Goal: Communication & Community: Answer question/provide support

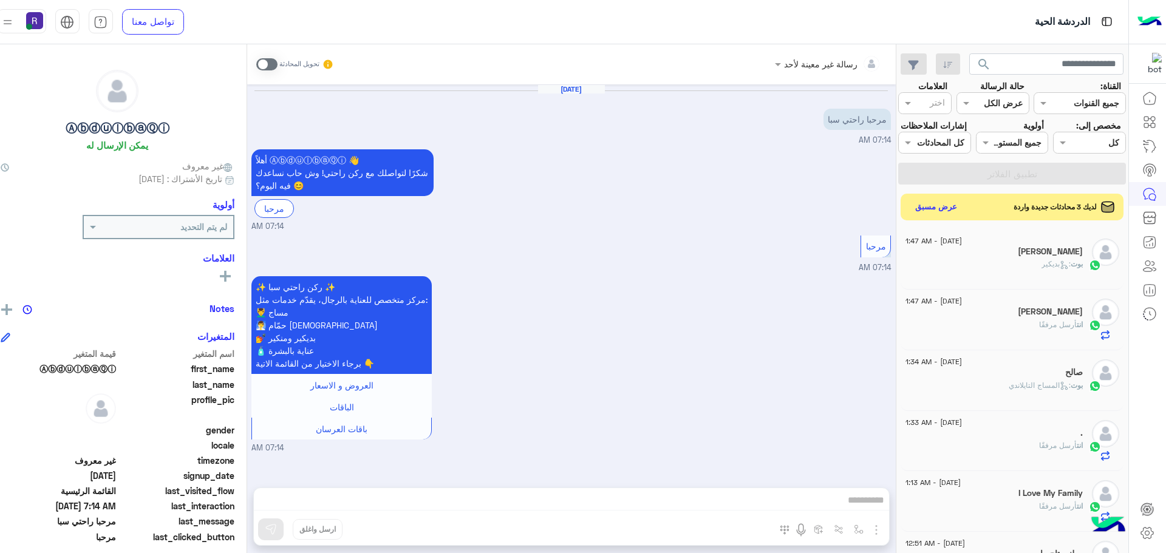
click at [940, 216] on button "عرض مسبق" at bounding box center [936, 207] width 52 height 18
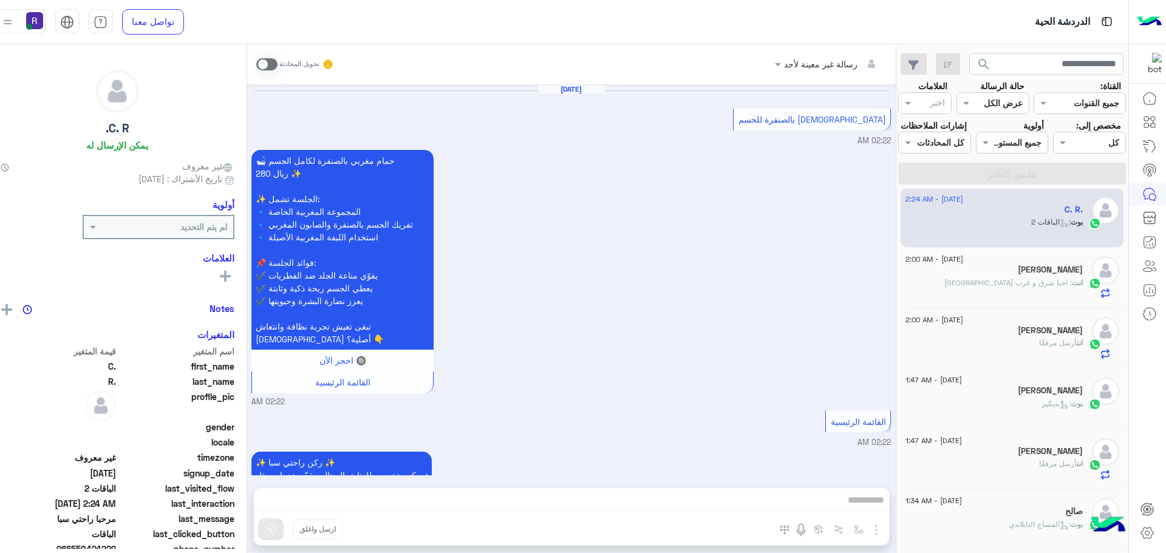
scroll to position [2076, 0]
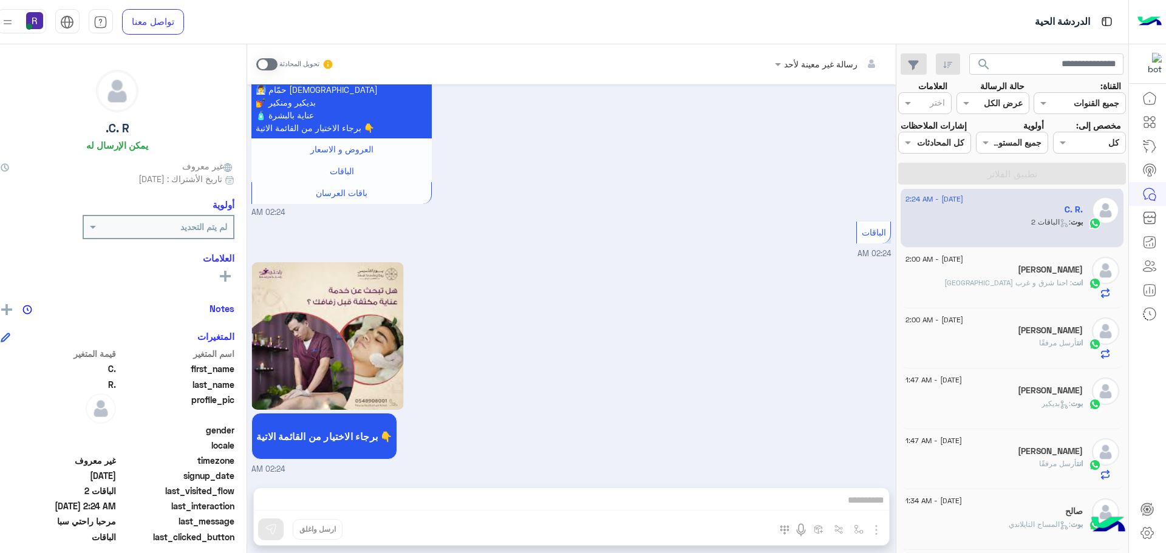
click at [1039, 287] on span ": احنا شرق و غرب [GEOGRAPHIC_DATA]" at bounding box center [1009, 282] width 128 height 9
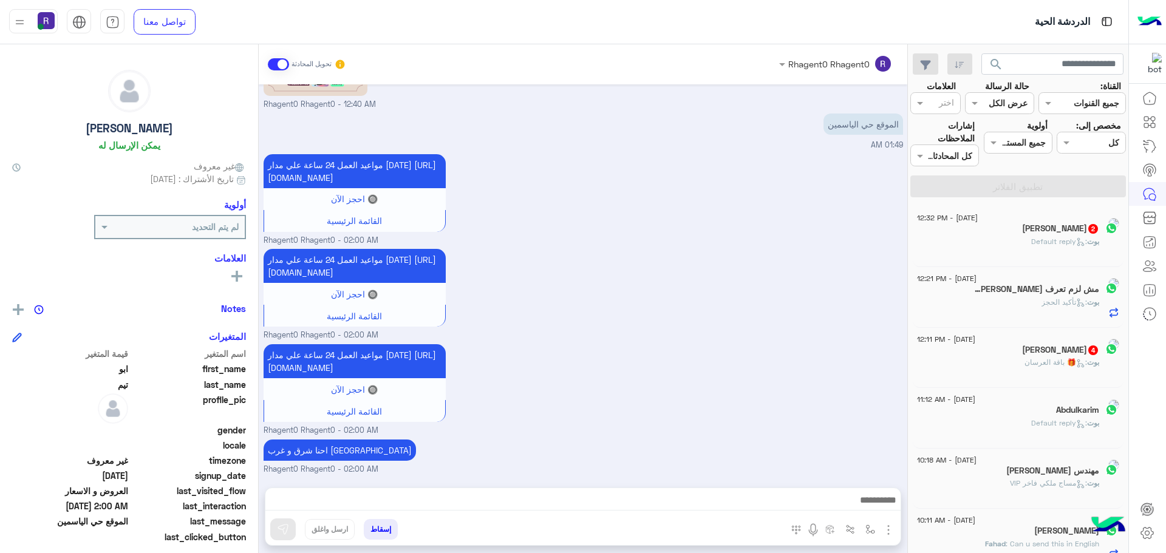
scroll to position [6, 0]
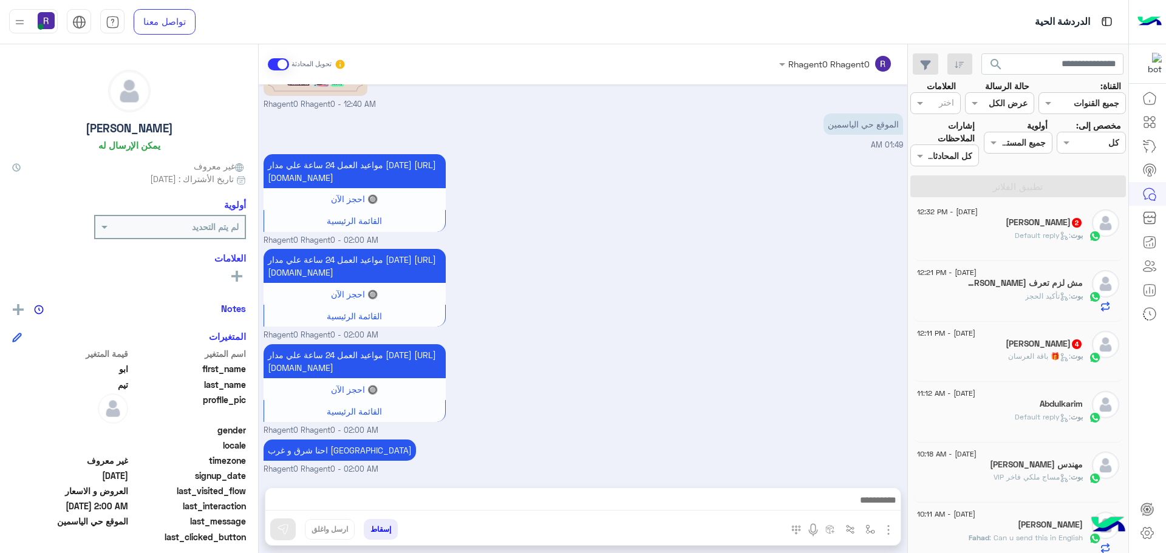
click at [1029, 226] on h5 "[PERSON_NAME] 2" at bounding box center [1044, 222] width 77 height 10
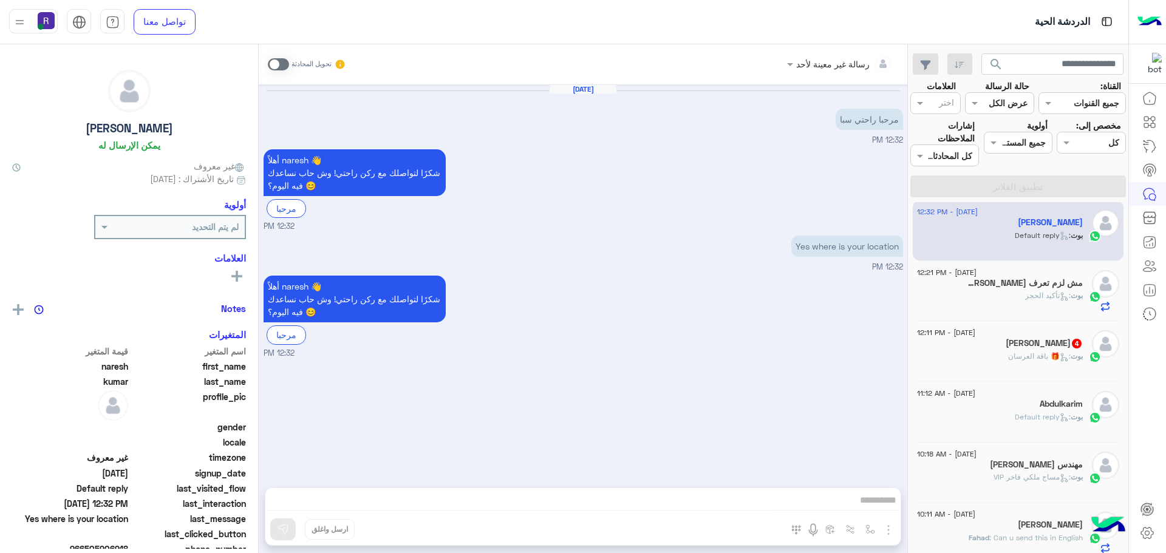
click at [1026, 284] on h5 "مش لزم تعرف انا مين 12" at bounding box center [1025, 283] width 116 height 10
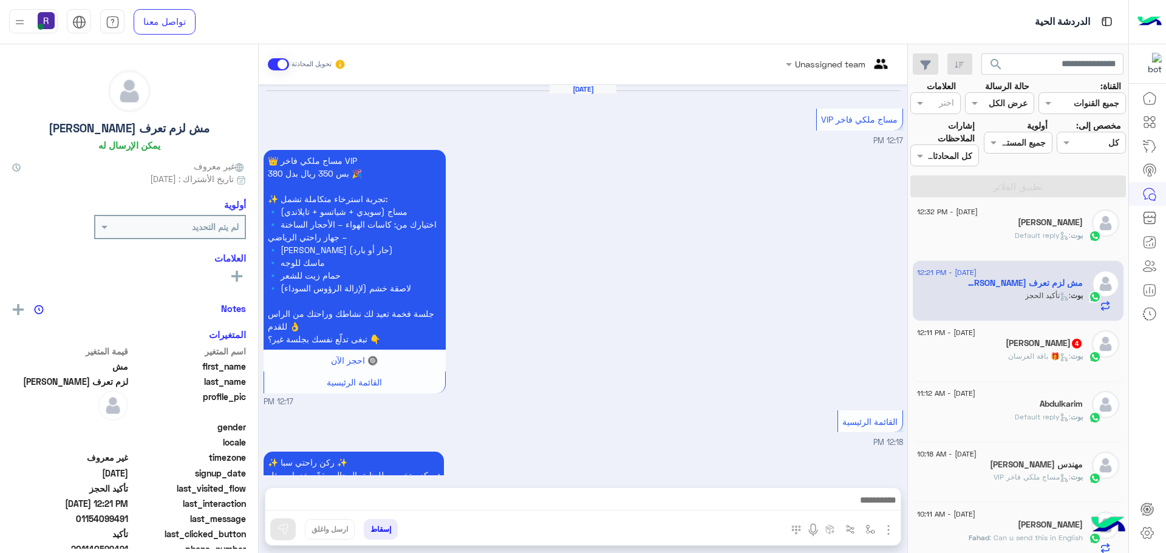
scroll to position [1701, 0]
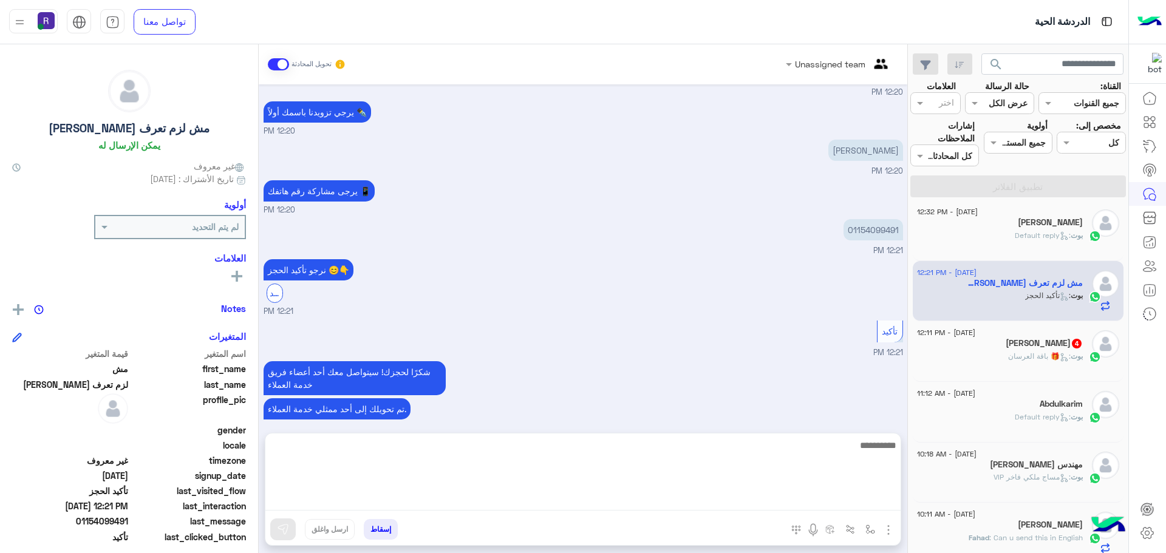
click at [682, 499] on textarea at bounding box center [582, 474] width 635 height 73
type textarea "**********"
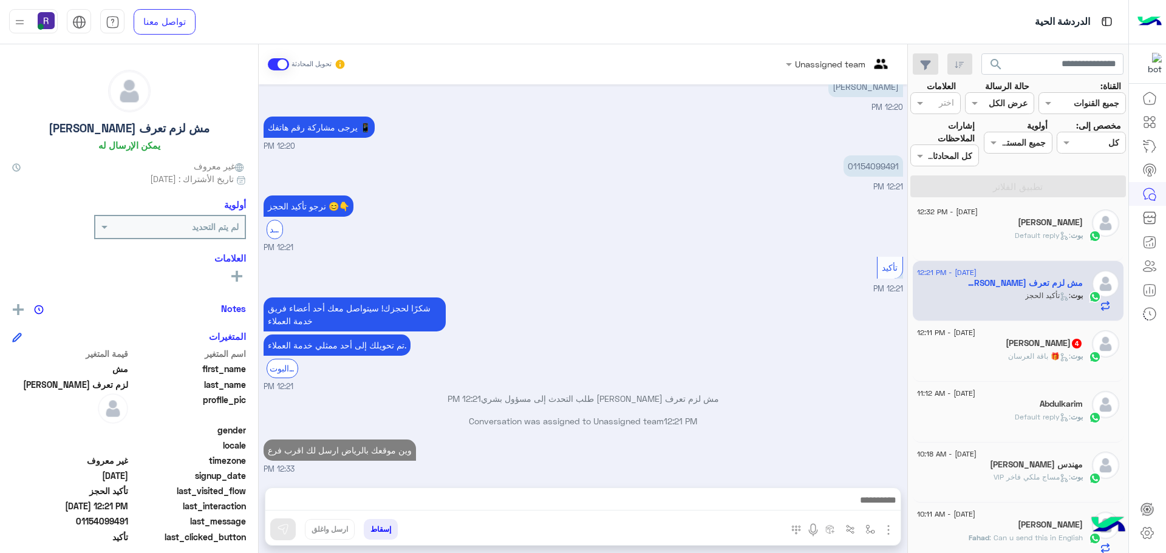
click at [1007, 339] on div "[PERSON_NAME] 4" at bounding box center [1000, 344] width 166 height 13
